Goal: Navigation & Orientation: Find specific page/section

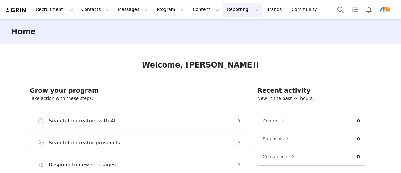
click at [223, 7] on button "Reporting Reporting" at bounding box center [242, 10] width 39 height 14
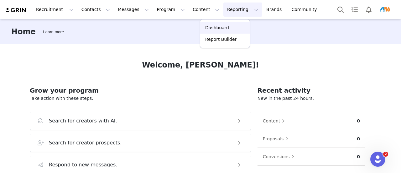
click at [218, 39] on div "Dashboard Report Builder" at bounding box center [225, 33] width 50 height 29
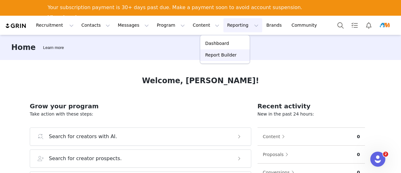
click at [228, 59] on link "Report Builder" at bounding box center [225, 55] width 50 height 12
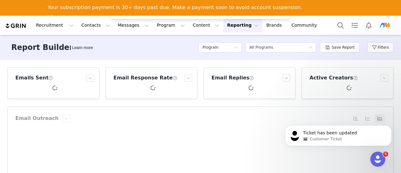
click at [388, 28] on img "Profile" at bounding box center [385, 25] width 10 height 10
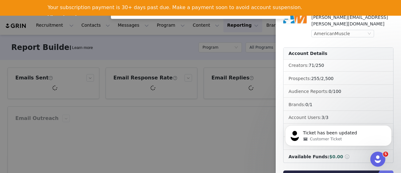
click at [192, 64] on div at bounding box center [200, 86] width 401 height 173
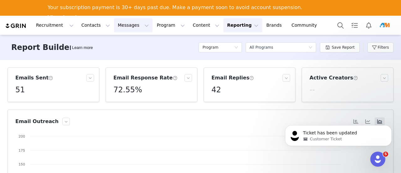
click at [122, 27] on button "Messages Messages" at bounding box center [133, 25] width 39 height 14
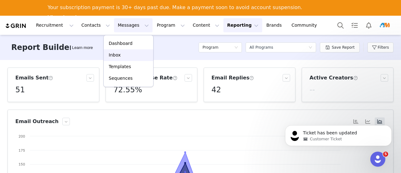
click at [121, 54] on div "Inbox" at bounding box center [129, 55] width 42 height 7
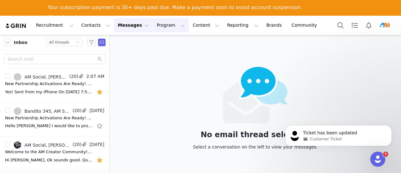
click at [153, 24] on button "Program Program" at bounding box center [171, 25] width 36 height 14
click at [149, 45] on p "Activations" at bounding box center [155, 43] width 24 height 7
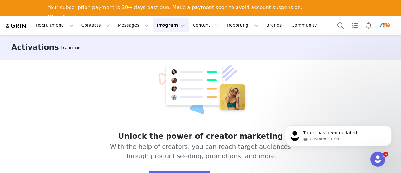
click at [391, 25] on button "Profile" at bounding box center [386, 25] width 20 height 10
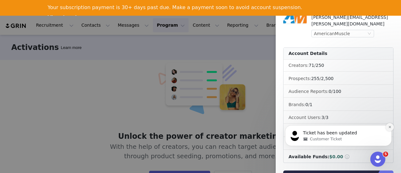
click at [389, 127] on icon "Dismiss notification" at bounding box center [389, 126] width 3 height 3
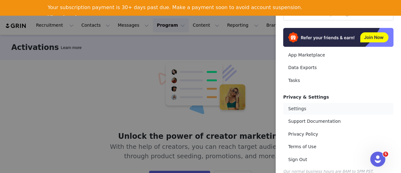
scroll to position [143, 0]
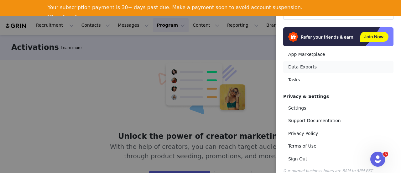
click at [303, 61] on link "Data Exports" at bounding box center [338, 67] width 110 height 12
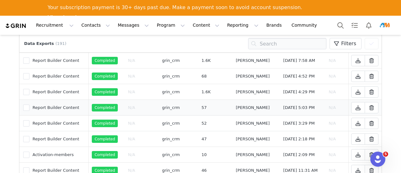
scroll to position [314, 0]
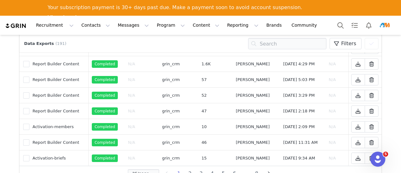
click at [384, 28] on img "Profile" at bounding box center [385, 25] width 10 height 10
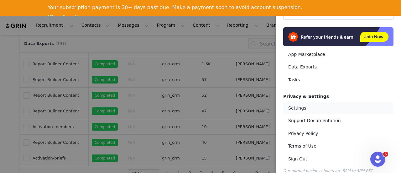
click at [301, 102] on link "Settings" at bounding box center [338, 108] width 110 height 12
select select "America/New_York"
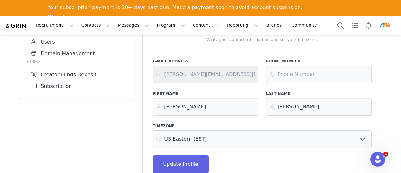
scroll to position [179, 0]
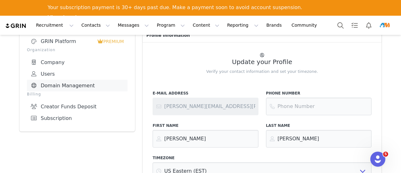
click at [52, 84] on link "Domain Management" at bounding box center [77, 86] width 101 height 12
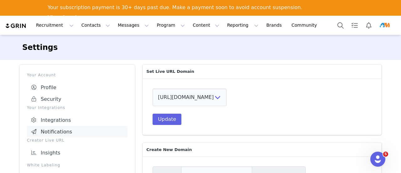
click at [50, 128] on link "Notifications" at bounding box center [77, 132] width 101 height 12
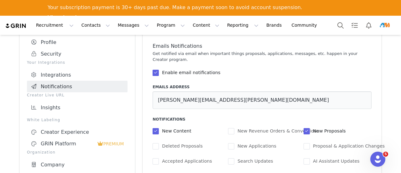
scroll to position [39, 0]
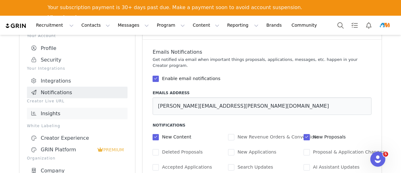
click at [50, 109] on link "Insights" at bounding box center [77, 114] width 101 height 12
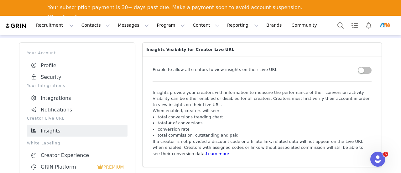
scroll to position [8, 0]
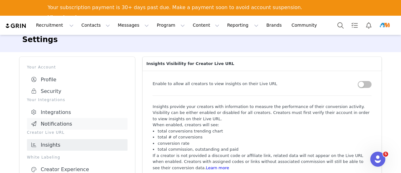
click at [55, 124] on link "Notifications" at bounding box center [77, 124] width 101 height 12
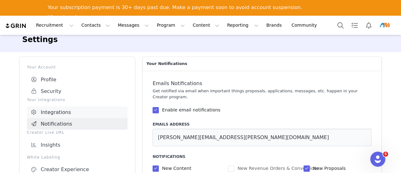
click at [53, 113] on link "Integrations" at bounding box center [77, 112] width 101 height 12
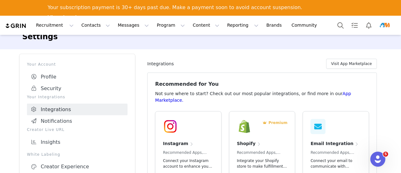
scroll to position [10, 0]
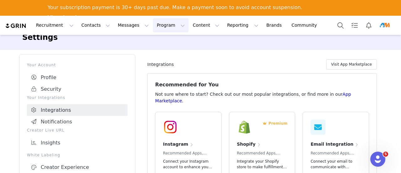
click at [153, 27] on button "Program Program" at bounding box center [171, 25] width 36 height 14
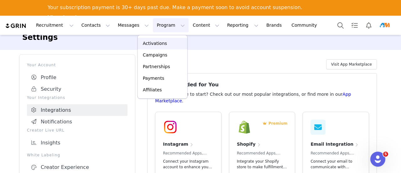
click at [151, 45] on p "Activations" at bounding box center [155, 43] width 24 height 7
